Goal: Task Accomplishment & Management: Manage account settings

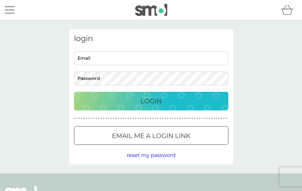
click at [121, 62] on input "Email" at bounding box center [151, 58] width 154 height 14
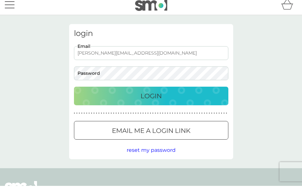
type input "[PERSON_NAME][EMAIL_ADDRESS][DOMAIN_NAME]"
click at [170, 96] on div "Login" at bounding box center [150, 101] width 141 height 10
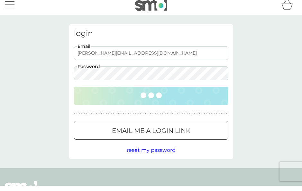
scroll to position [5, 0]
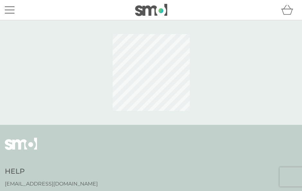
scroll to position [30, 0]
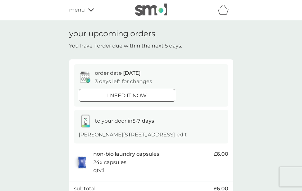
click at [89, 11] on icon at bounding box center [91, 10] width 6 height 4
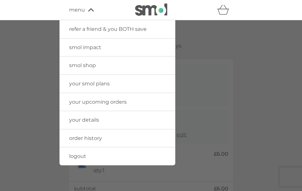
click at [131, 84] on link "your smol plans" at bounding box center [117, 84] width 116 height 18
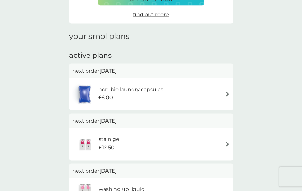
scroll to position [66, 0]
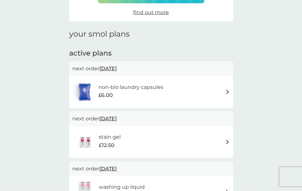
click at [221, 91] on div "non-bio laundry capsules £6.00" at bounding box center [150, 92] width 157 height 22
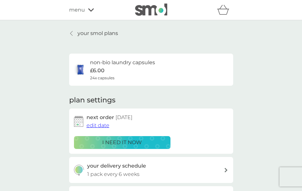
click at [101, 126] on span "edit date" at bounding box center [97, 125] width 23 height 6
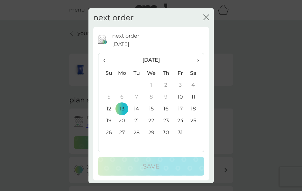
click at [181, 138] on td "31" at bounding box center [180, 133] width 14 height 12
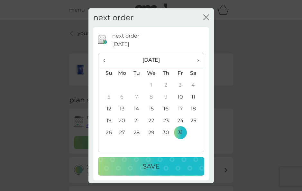
click at [175, 171] on div "Save" at bounding box center [150, 166] width 93 height 10
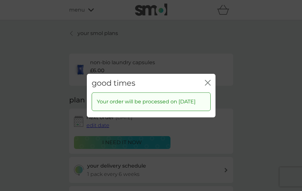
click at [208, 85] on icon "close" at bounding box center [208, 82] width 3 height 5
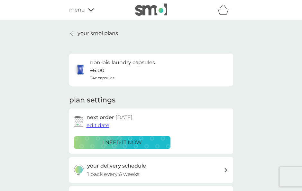
click at [80, 34] on p "your smol plans" at bounding box center [97, 33] width 40 height 8
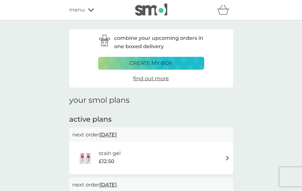
click at [89, 13] on div "menu" at bounding box center [96, 10] width 55 height 8
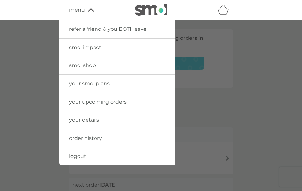
click at [92, 154] on link "logout" at bounding box center [117, 156] width 116 height 18
